Goal: Consume media (video, audio): Consume media (video, audio)

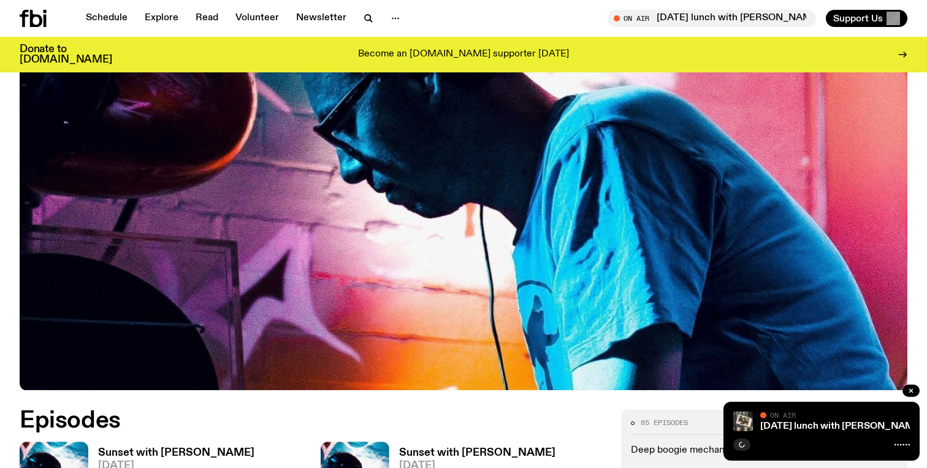
scroll to position [493, 0]
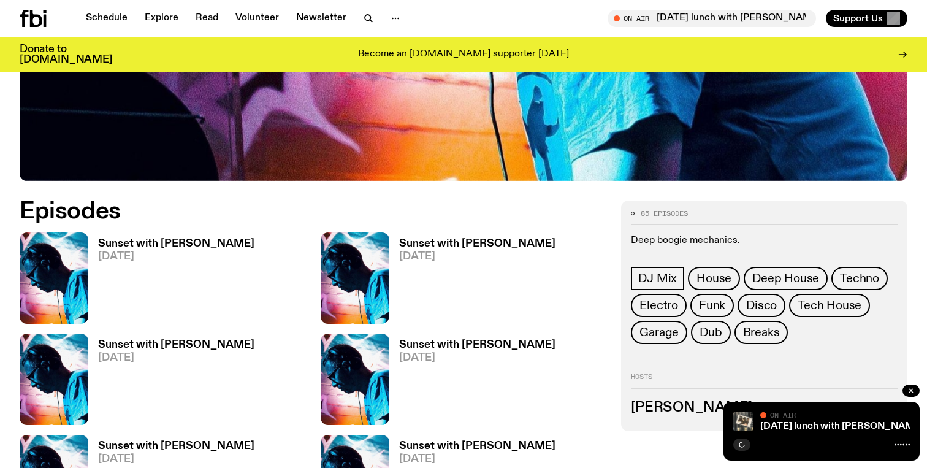
click at [203, 242] on h3 "Sunset with [PERSON_NAME]" at bounding box center [176, 243] width 156 height 10
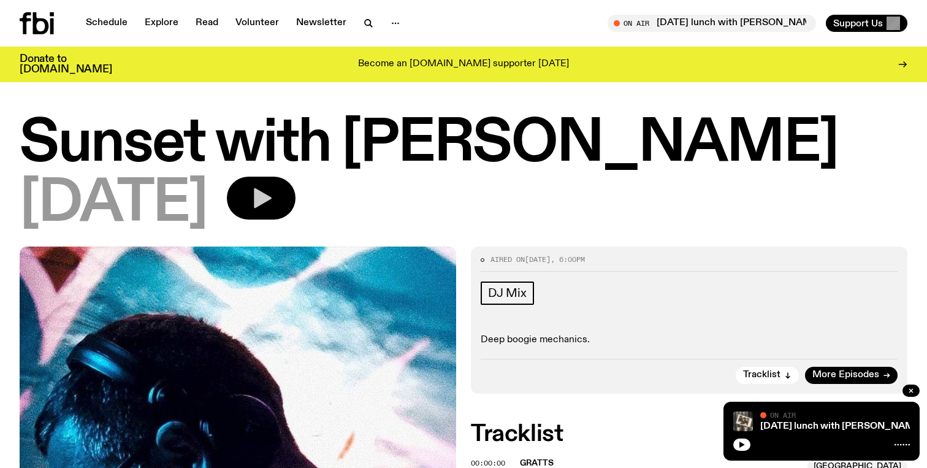
click at [295, 200] on button "button" at bounding box center [261, 197] width 69 height 43
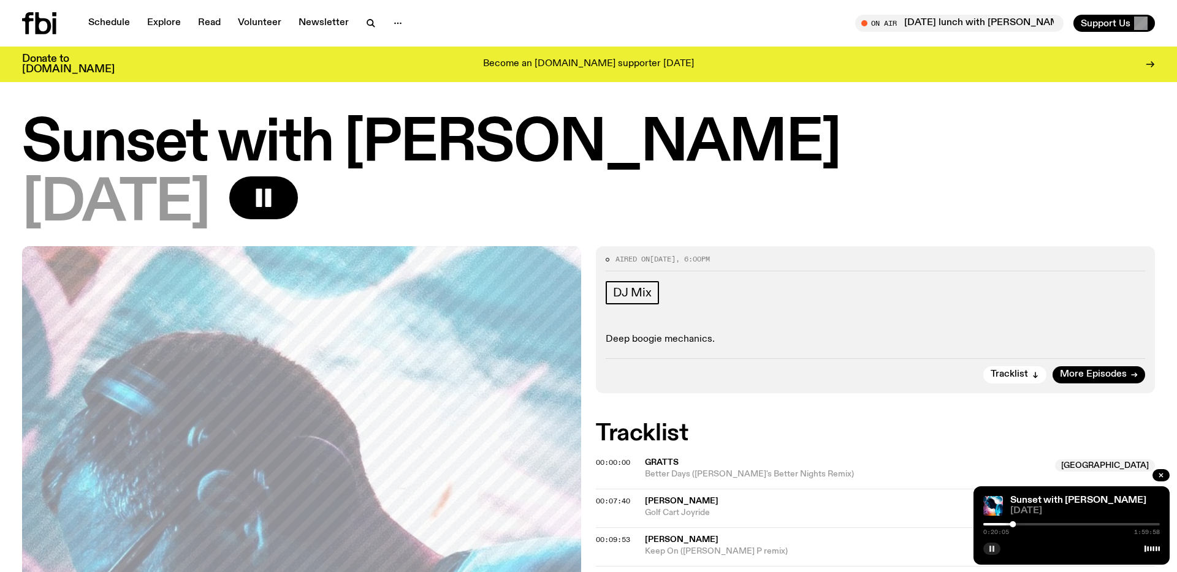
click at [926, 467] on button "button" at bounding box center [991, 549] width 17 height 12
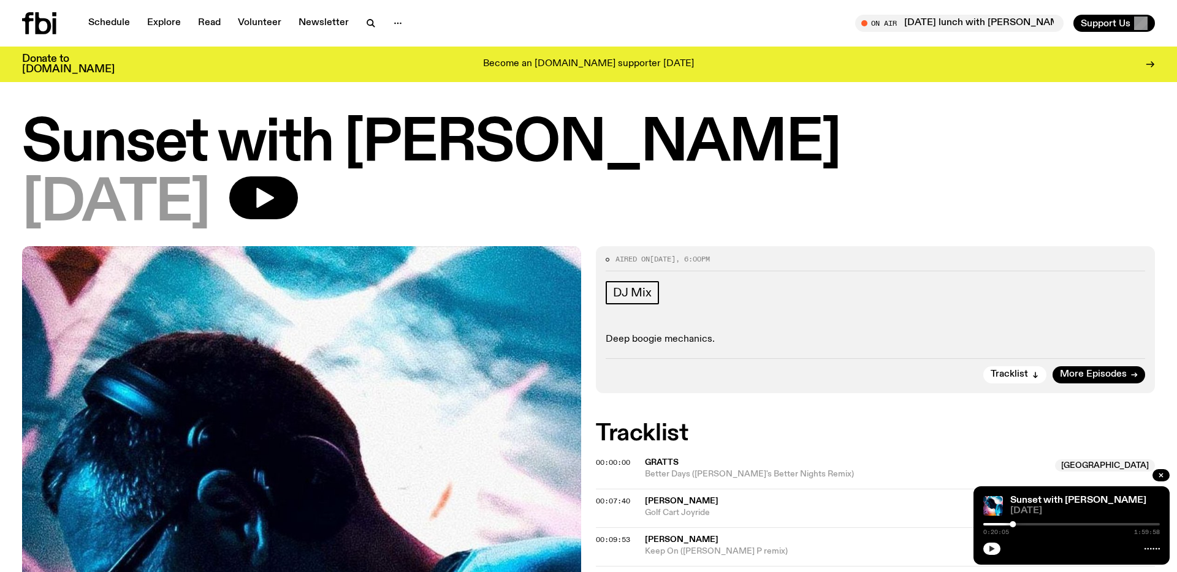
click at [926, 467] on icon "button" at bounding box center [991, 548] width 7 height 7
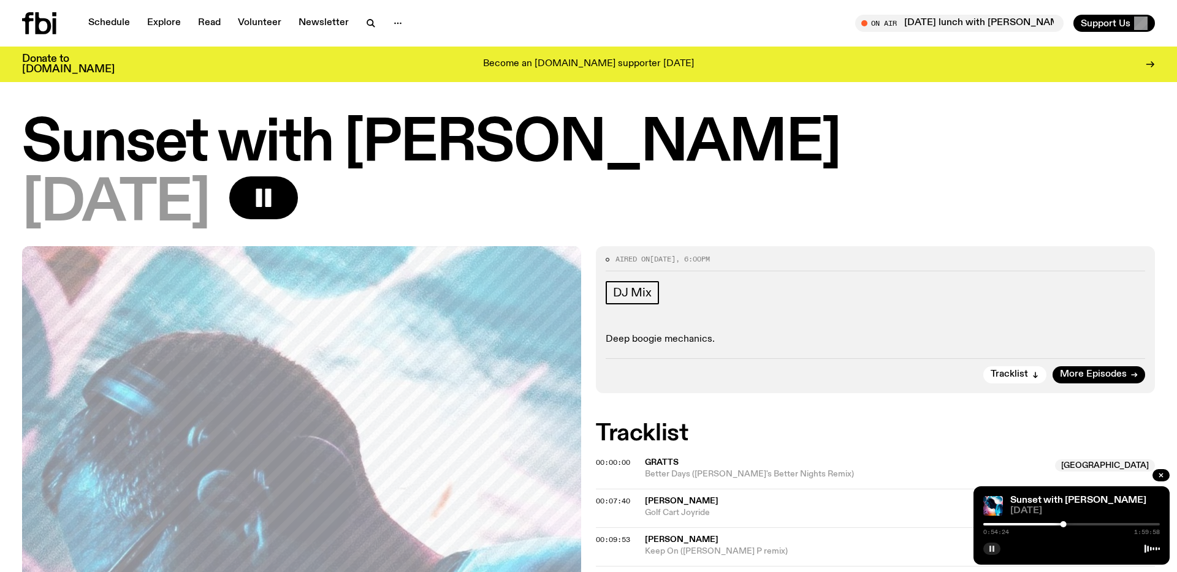
click at [926, 467] on button "button" at bounding box center [991, 549] width 17 height 12
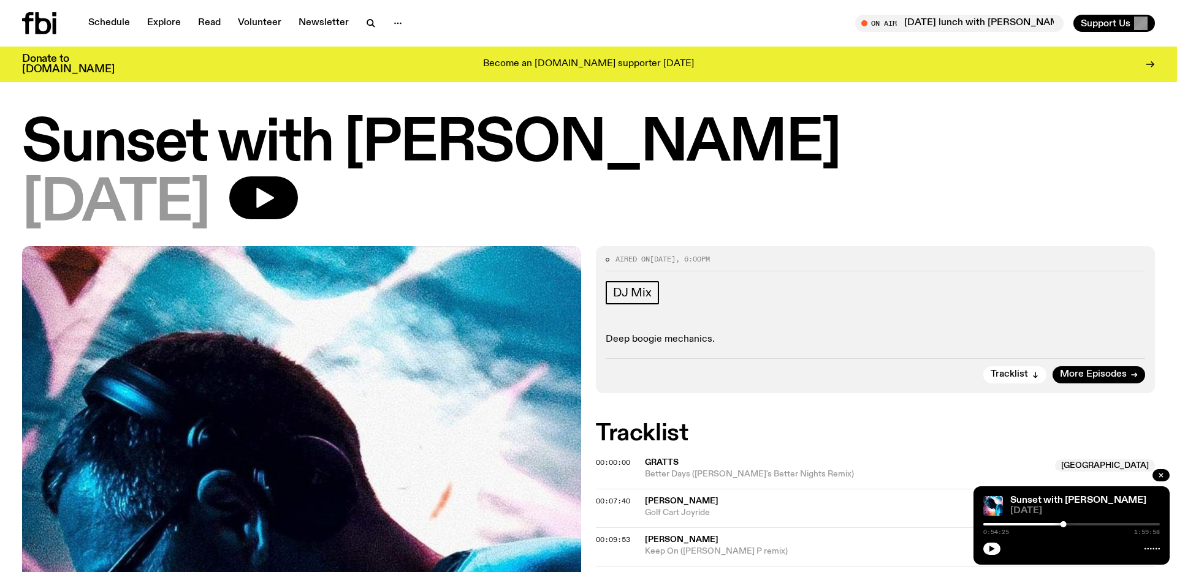
click at [512, 207] on div "[DATE]" at bounding box center [588, 203] width 1132 height 55
click at [926, 467] on button "button" at bounding box center [991, 549] width 17 height 12
